Goal: Task Accomplishment & Management: Use online tool/utility

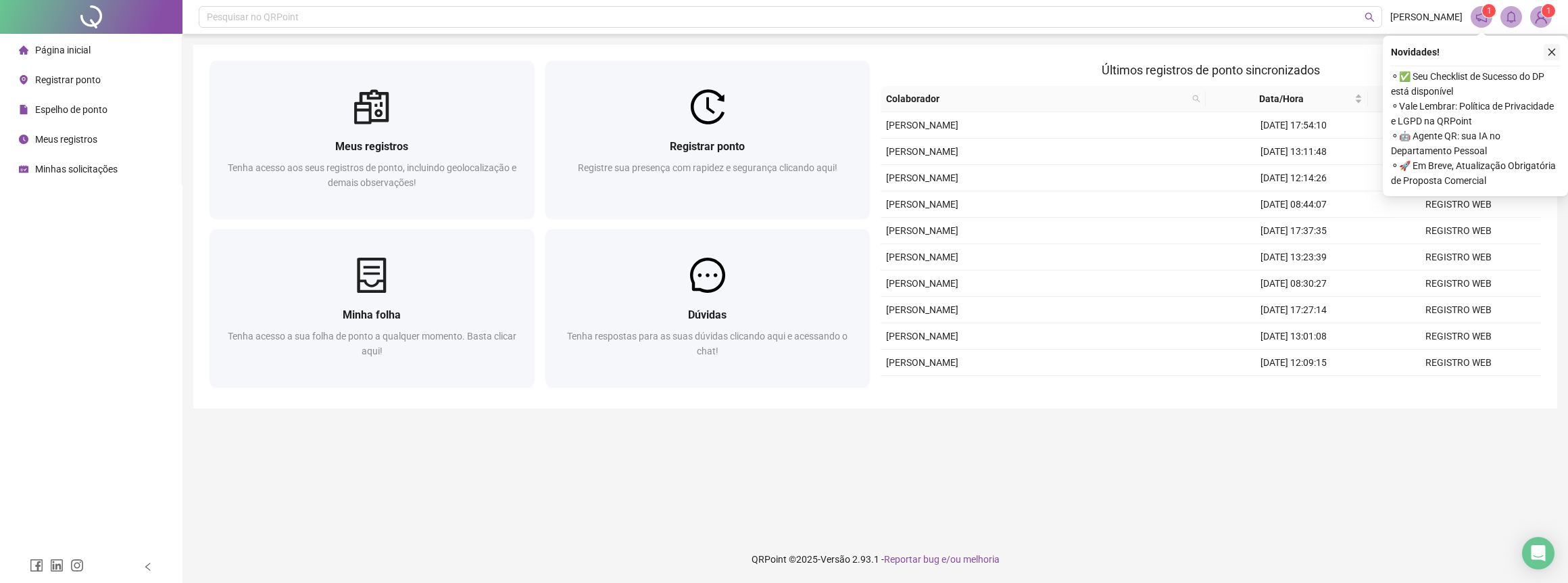
click at [1554, 56] on icon "close" at bounding box center [1551, 52] width 10 height 10
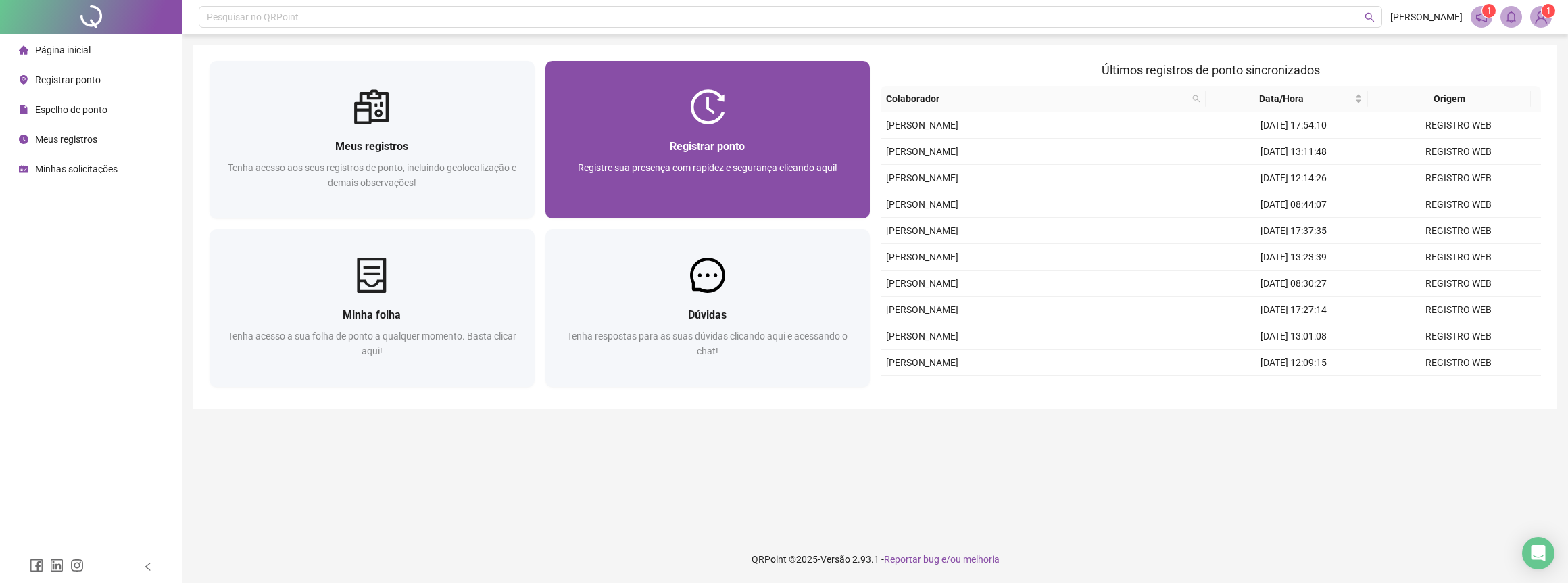
click at [789, 123] on div at bounding box center [707, 107] width 325 height 35
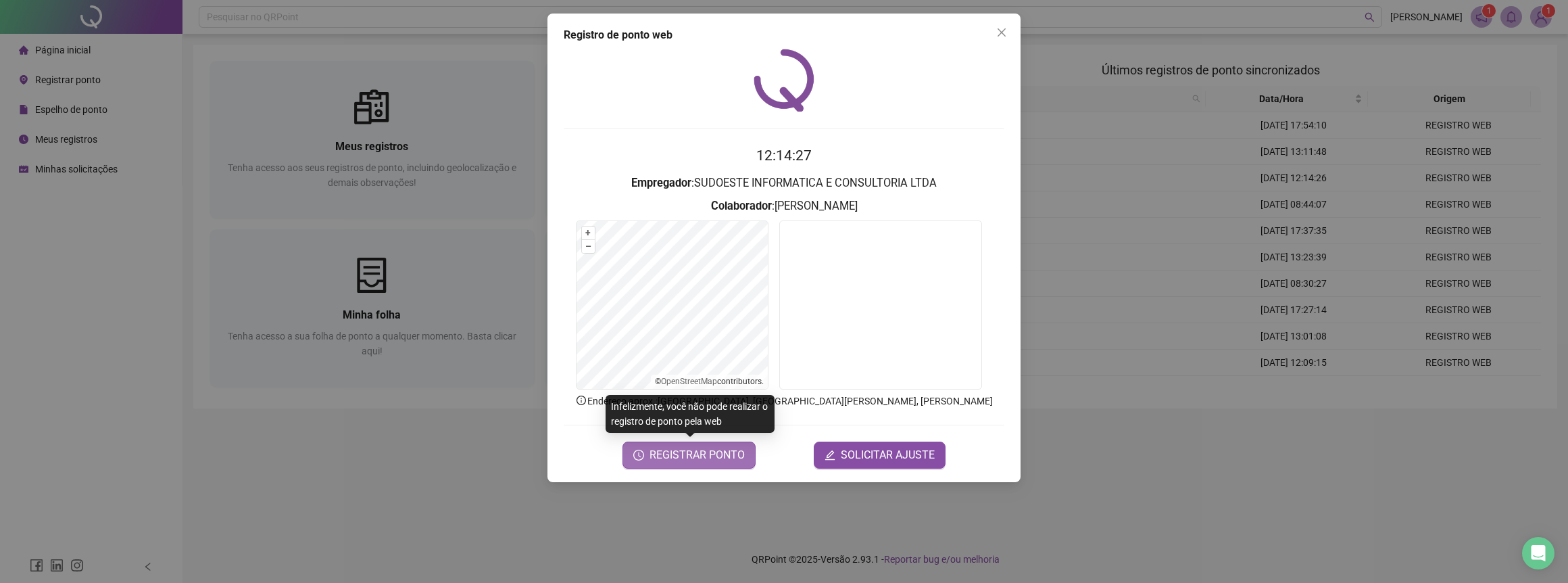
click at [699, 463] on button "REGISTRAR PONTO" at bounding box center [689, 455] width 133 height 27
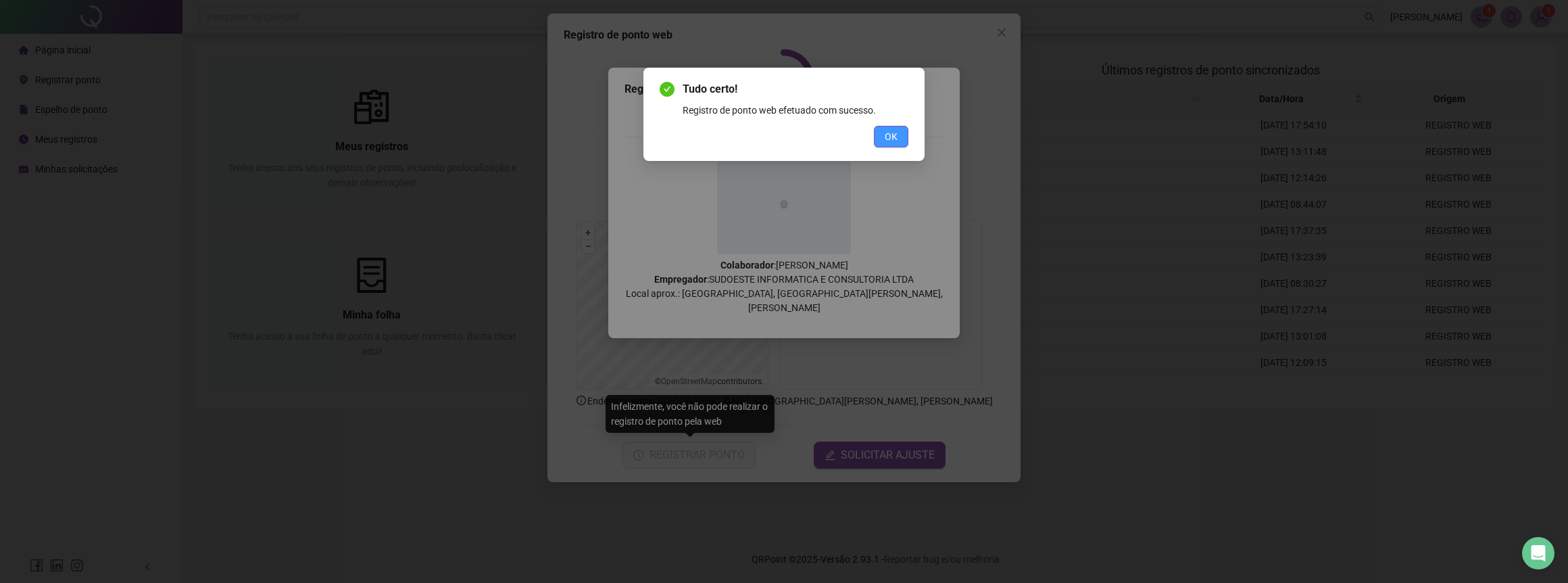
click at [886, 132] on span "OK" at bounding box center [891, 137] width 13 height 15
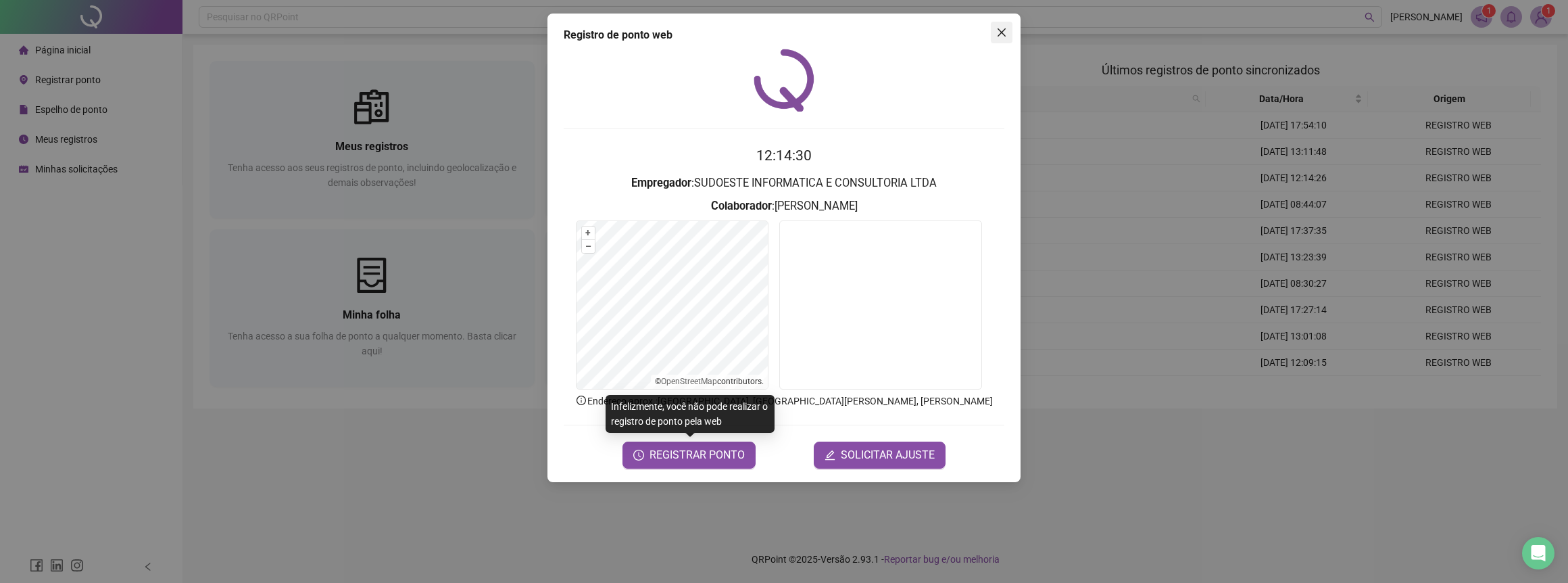
click at [1000, 35] on icon "close" at bounding box center [1001, 32] width 11 height 11
